Goal: Task Accomplishment & Management: Manage account settings

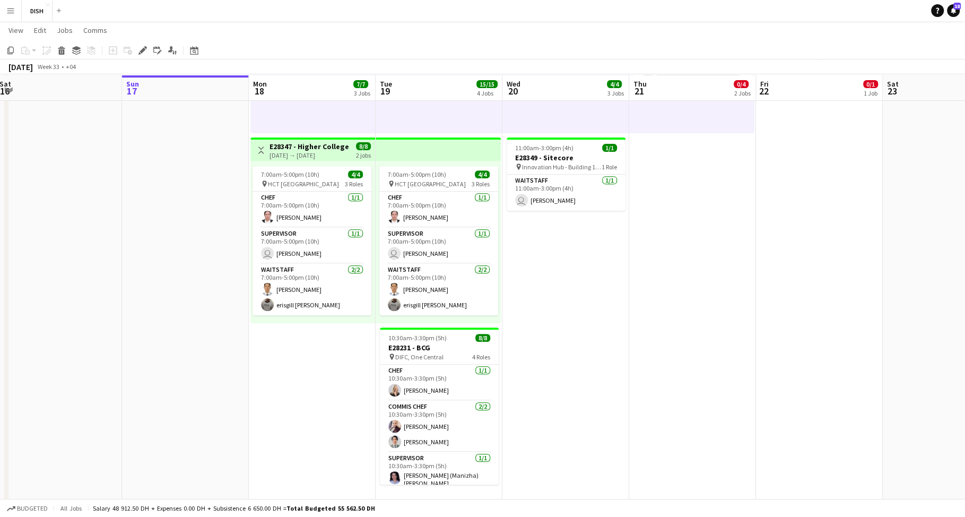
scroll to position [344, 0]
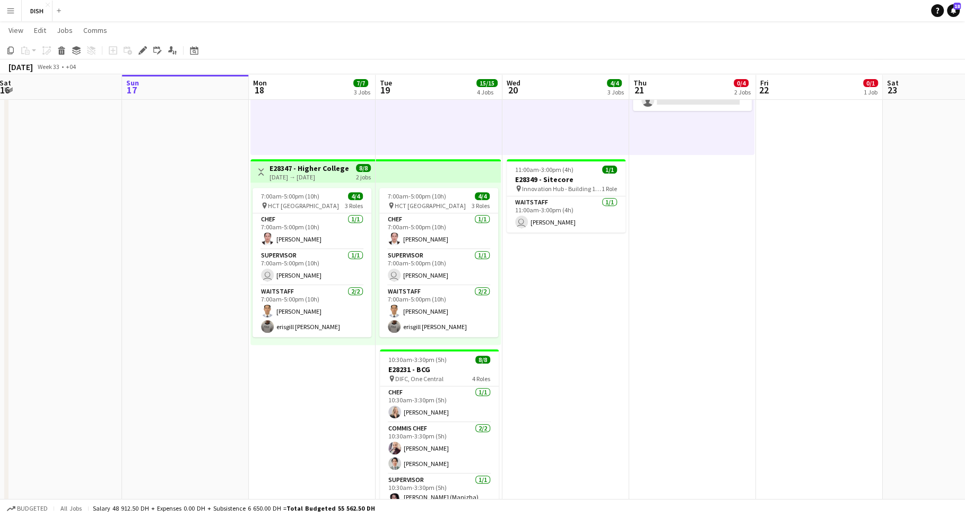
click at [409, 169] on app-top-bar at bounding box center [438, 170] width 125 height 23
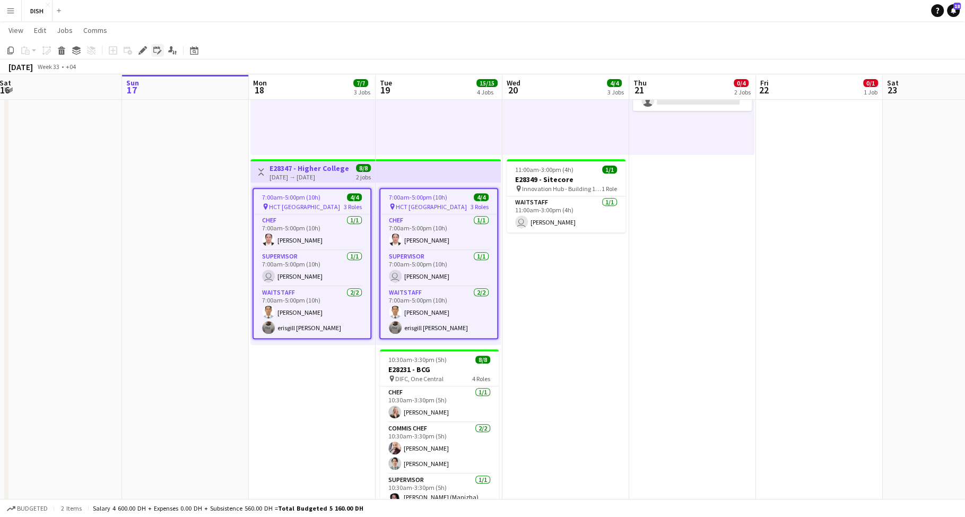
click at [158, 50] on icon "Edit linked Job" at bounding box center [157, 50] width 8 height 8
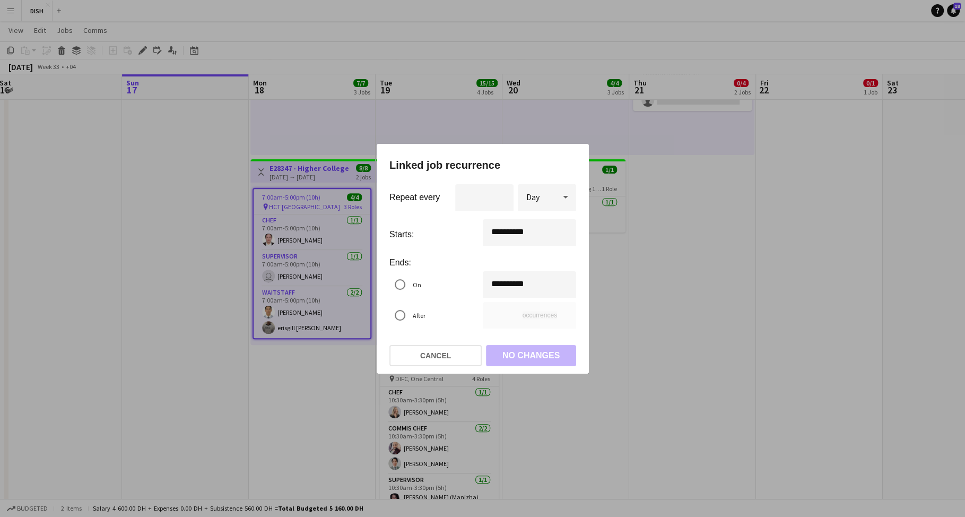
click at [617, 266] on div at bounding box center [482, 258] width 965 height 517
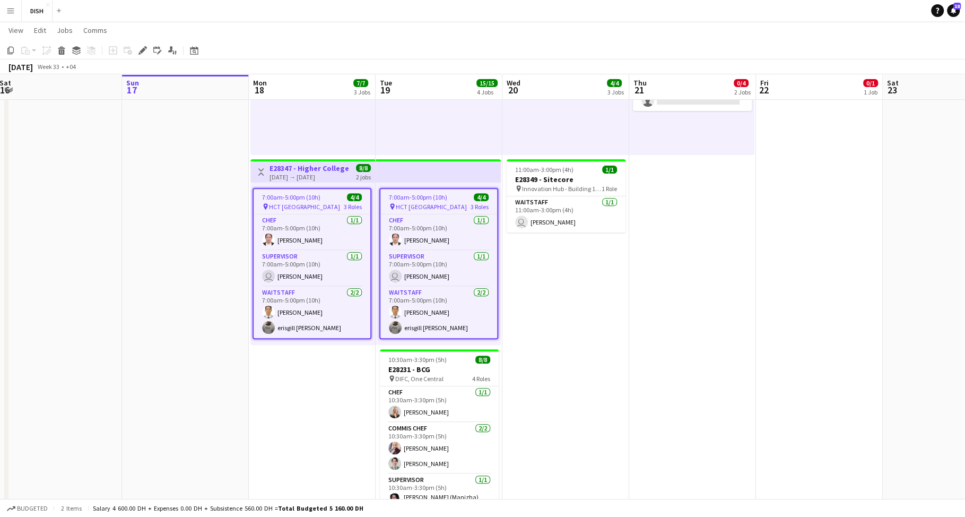
click at [593, 254] on app-date-cell "10:00am-3:00pm (5h) 1/1 pin [GEOGRAPHIC_DATA], [GEOGRAPHIC_DATA] - Al Quoz - Al…" at bounding box center [565, 152] width 127 height 755
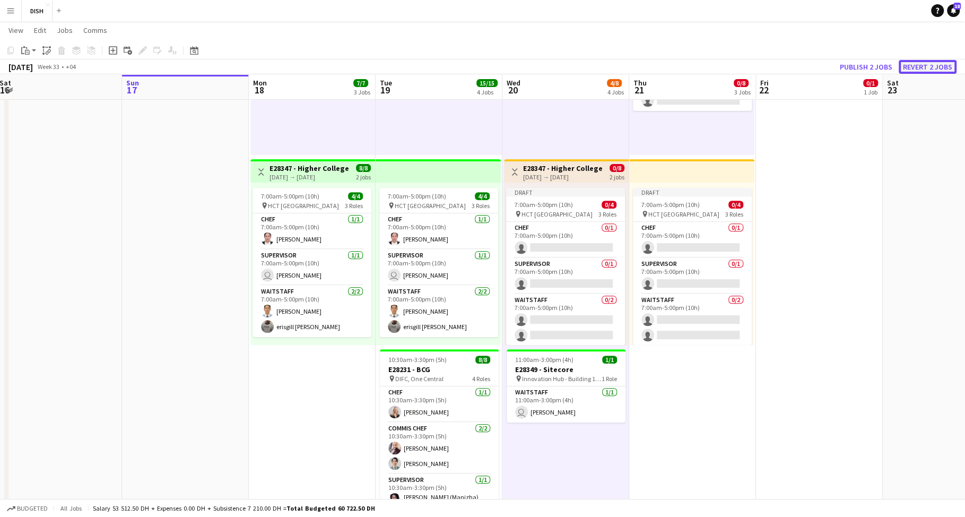
click at [920, 64] on button "Revert 2 jobs" at bounding box center [928, 67] width 58 height 14
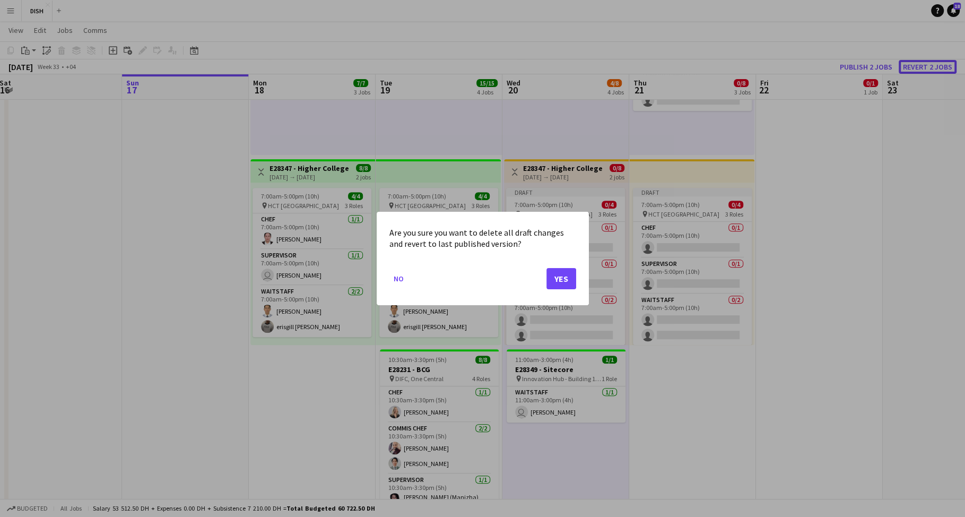
scroll to position [0, 0]
click at [560, 280] on button "Yes" at bounding box center [561, 278] width 30 height 21
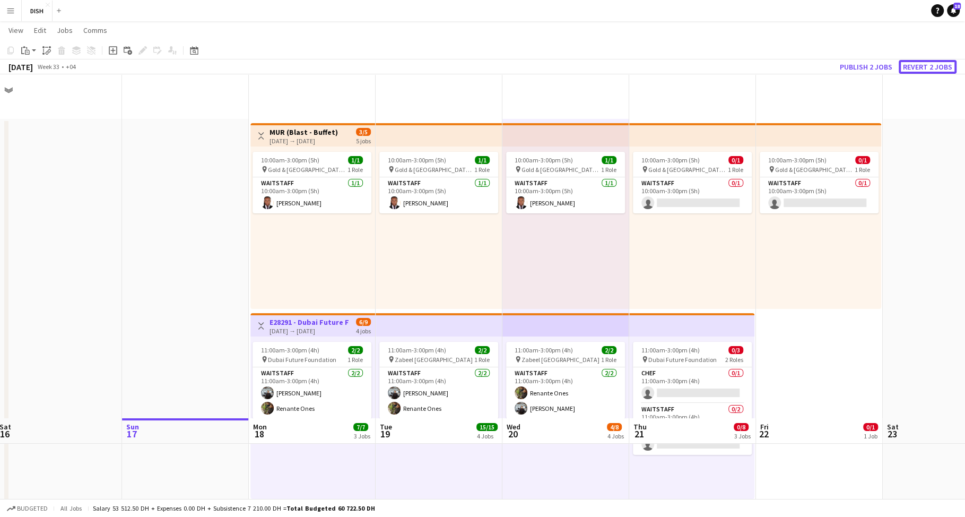
scroll to position [344, 0]
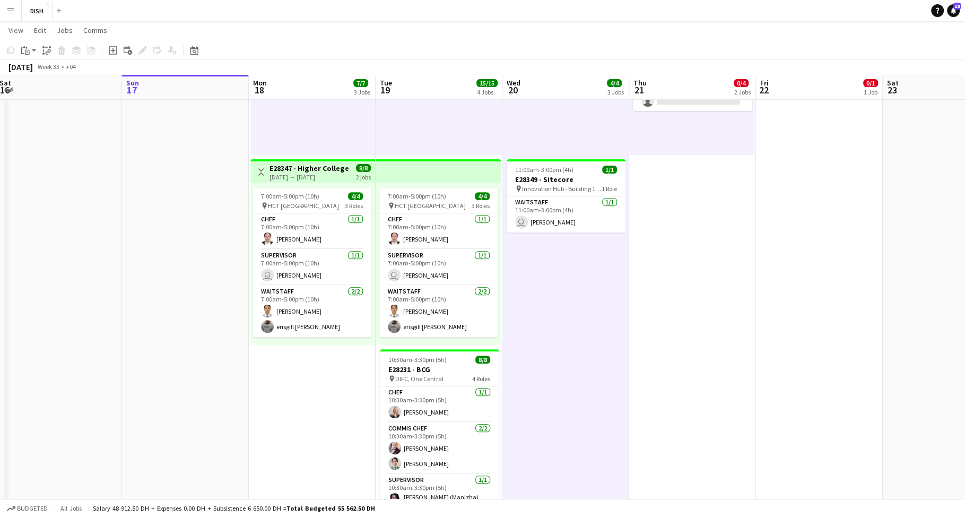
click at [572, 320] on app-date-cell "10:00am-3:00pm (5h) 1/1 pin [GEOGRAPHIC_DATA], [GEOGRAPHIC_DATA] - Al Quoz - Al…" at bounding box center [565, 152] width 127 height 755
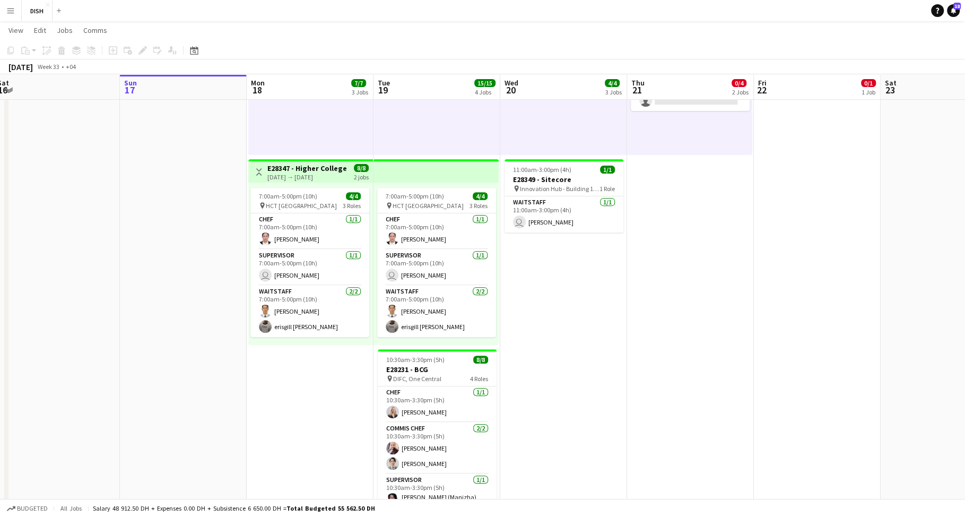
drag, startPoint x: 790, startPoint y: 283, endPoint x: 784, endPoint y: 283, distance: 5.9
click at [789, 283] on app-date-cell "10:00am-3:00pm (5h) 0/1 pin [GEOGRAPHIC_DATA], Sheikh Zayed Rd - Al Quoz - Al Q…" at bounding box center [817, 152] width 127 height 755
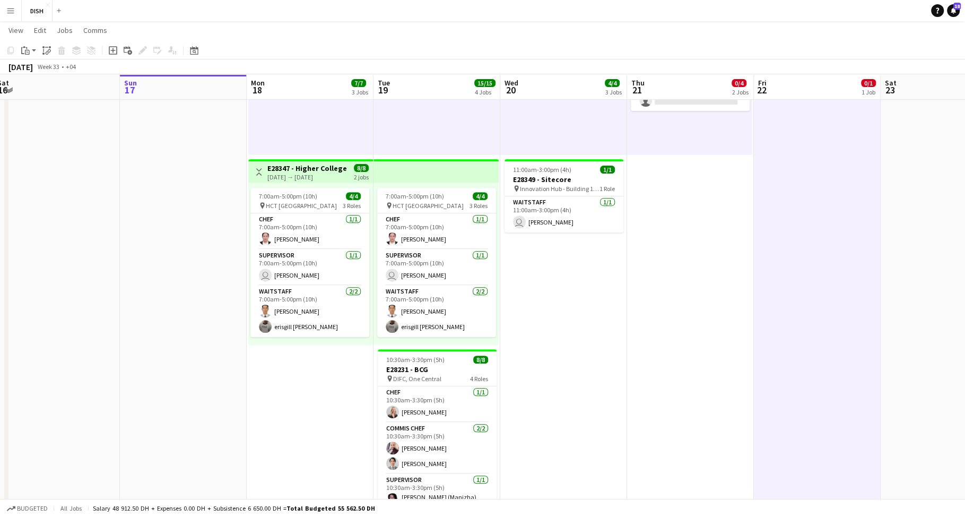
scroll to position [0, 389]
click at [713, 282] on app-date-cell "10:00am-3:00pm (5h) 0/1 pin [GEOGRAPHIC_DATA], Sheikh Zayed Rd - Al Quoz - Al Q…" at bounding box center [688, 152] width 127 height 755
